Goal: Understand process/instructions: Learn how to perform a task or action

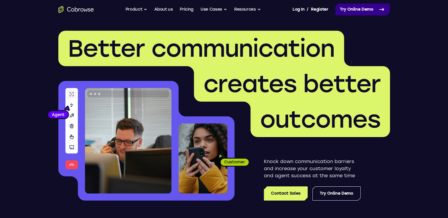
click at [349, 4] on link "Try Online Demo" at bounding box center [362, 10] width 55 height 12
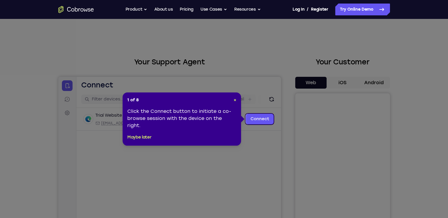
click at [237, 103] on div "1 of 8 × Click the Connect button to initiate a co-browse session with the devi…" at bounding box center [181, 119] width 118 height 53
click at [236, 102] on div "1 of 8 × Click the Connect button to initiate a co-browse session with the devi…" at bounding box center [181, 119] width 118 height 53
click at [235, 99] on span "×" at bounding box center [234, 100] width 3 height 5
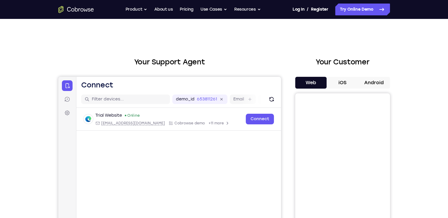
click at [375, 82] on button "Android" at bounding box center [374, 83] width 32 height 12
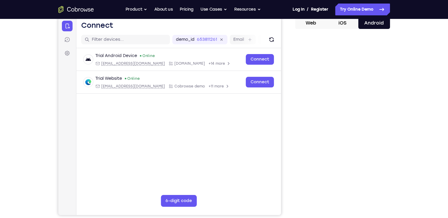
scroll to position [60, 0]
drag, startPoint x: 380, startPoint y: 137, endPoint x: 400, endPoint y: 120, distance: 26.6
click at [400, 120] on div "Your Support Agent Your Customer Web iOS Android Next Steps We’d be happy to gi…" at bounding box center [224, 154] width 379 height 390
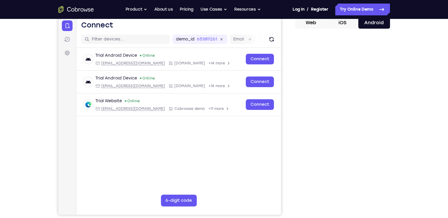
drag, startPoint x: 342, startPoint y: 215, endPoint x: 292, endPoint y: 180, distance: 60.2
click at [292, 180] on div "Your Support Agent Your Customer Web iOS Android" at bounding box center [223, 106] width 331 height 219
